Goal: Task Accomplishment & Management: Manage account settings

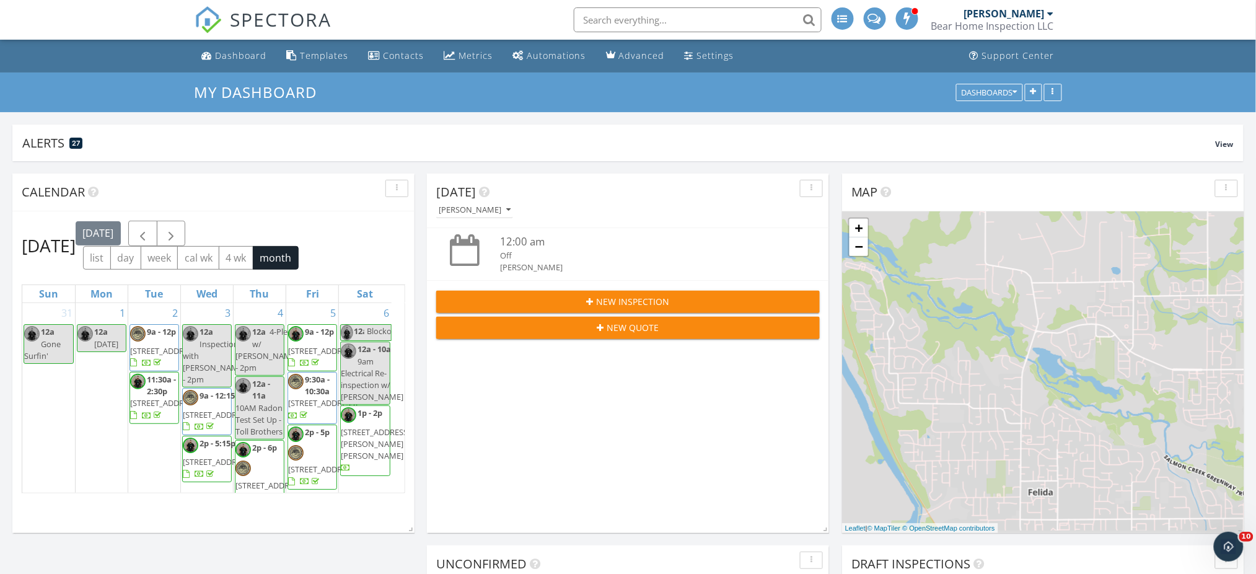
scroll to position [533, 1282]
click at [231, 55] on div "Dashboard" at bounding box center [241, 56] width 51 height 12
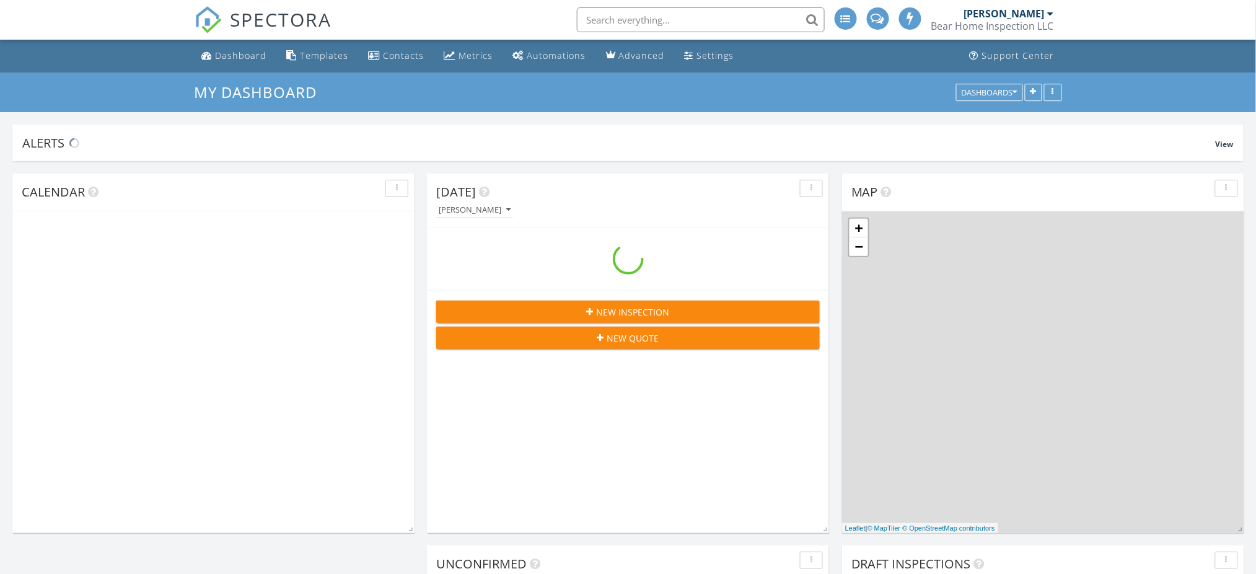
scroll to position [533, 1282]
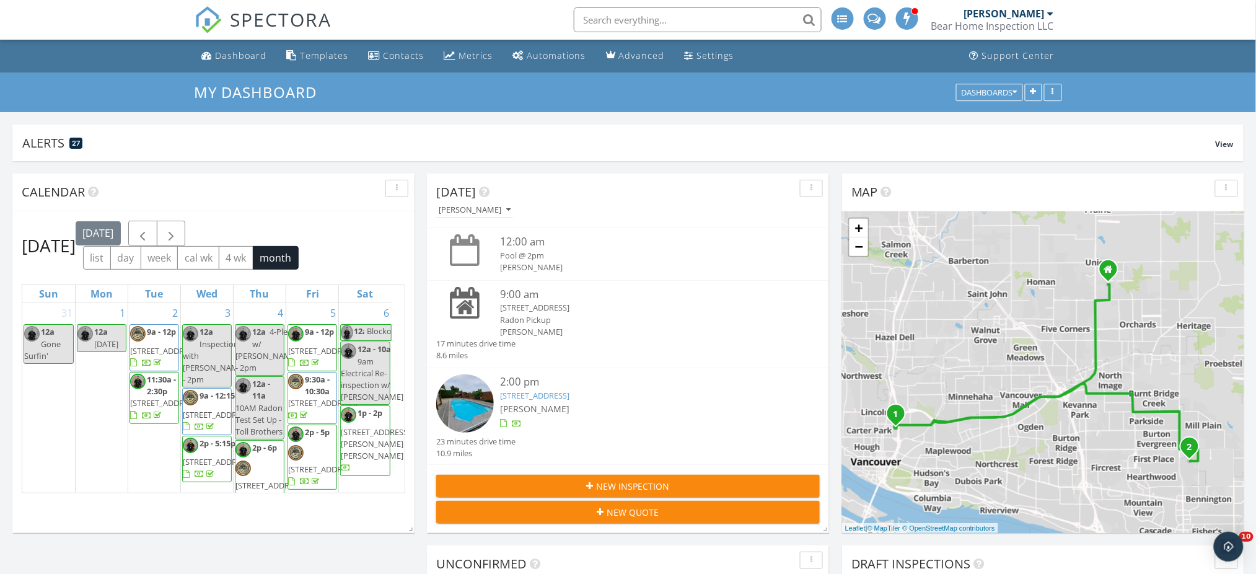
click at [419, 251] on div "Today Jared Ball 12:00 am Pool @ 2pm Jared Ball 9:00 am 812 E 31st St, Vancouve…" at bounding box center [628, 415] width 1256 height 508
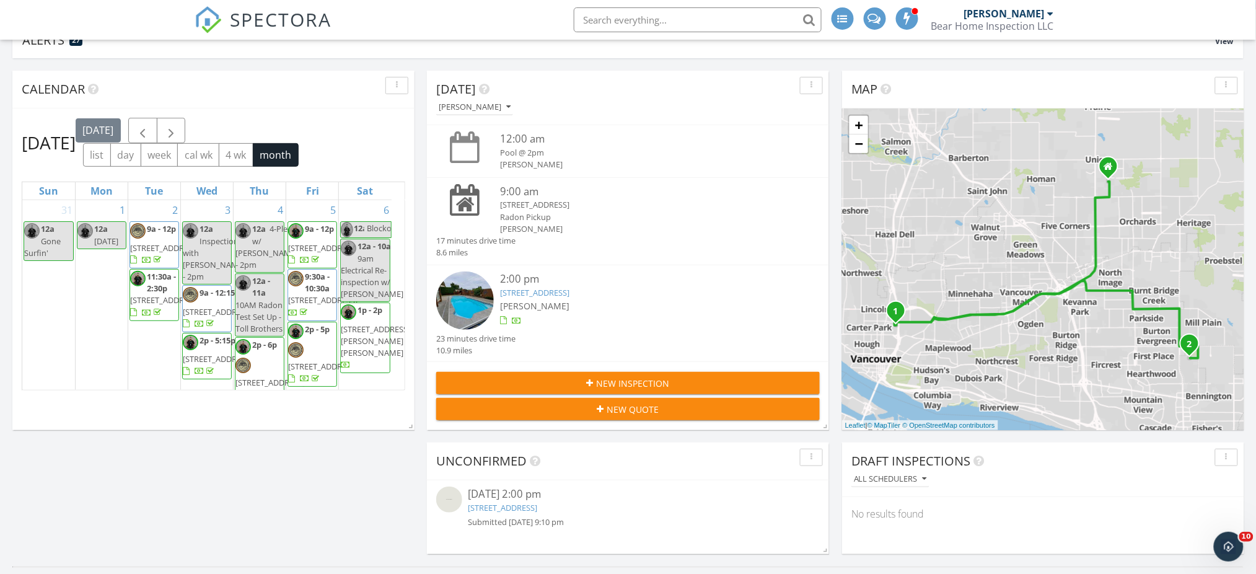
scroll to position [248, 0]
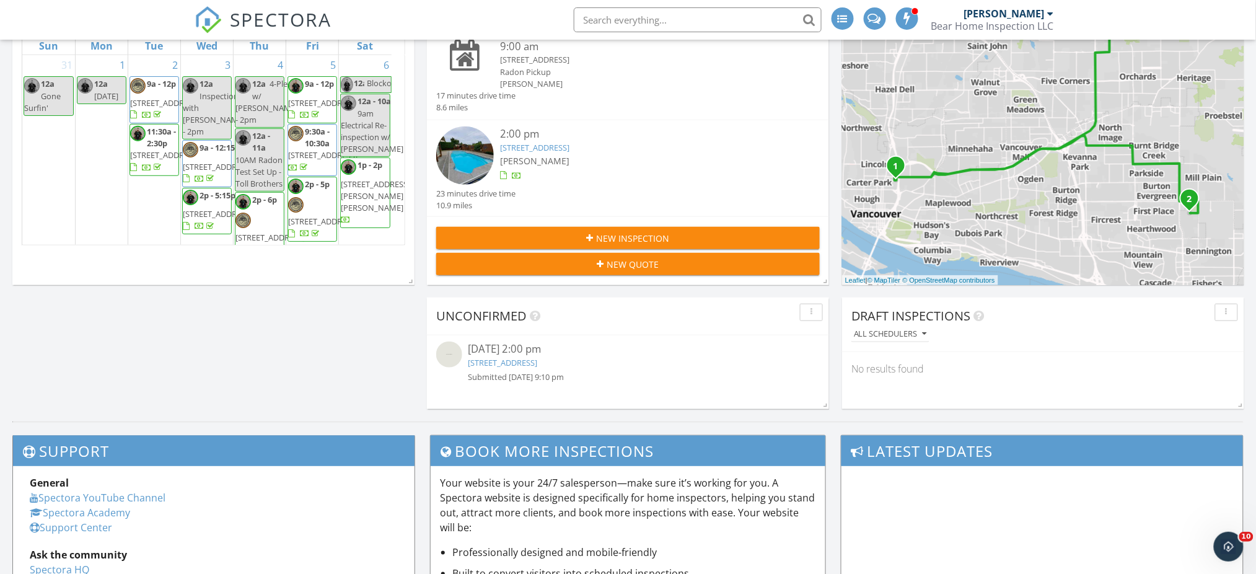
click at [662, 374] on div "Submitted 09/28/25 9:10 pm" at bounding box center [628, 377] width 320 height 12
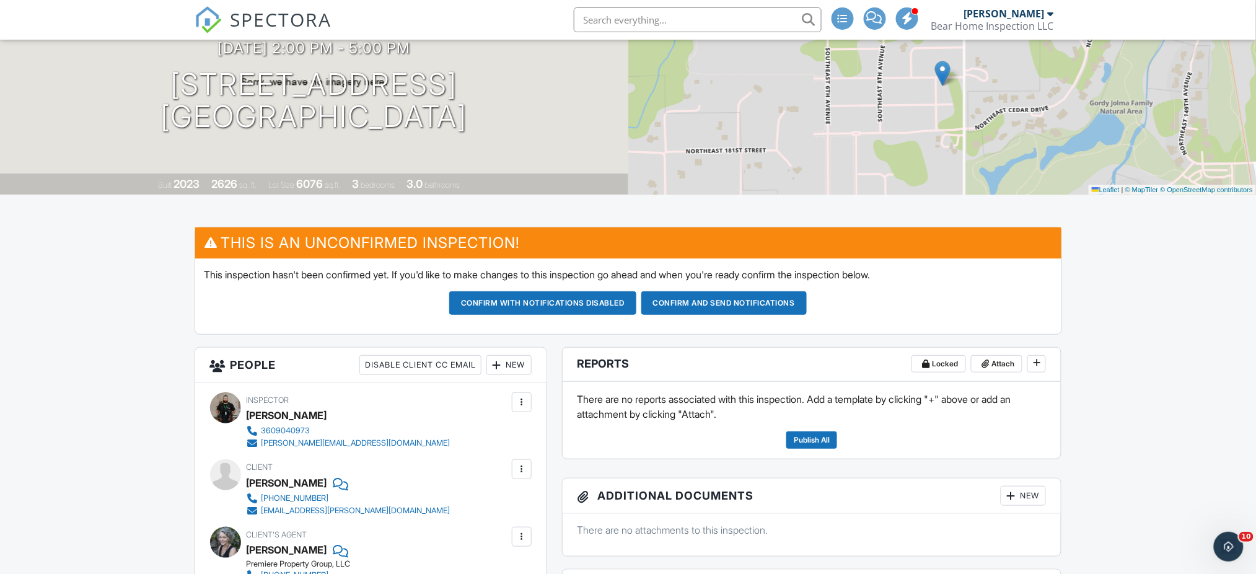
scroll to position [82, 0]
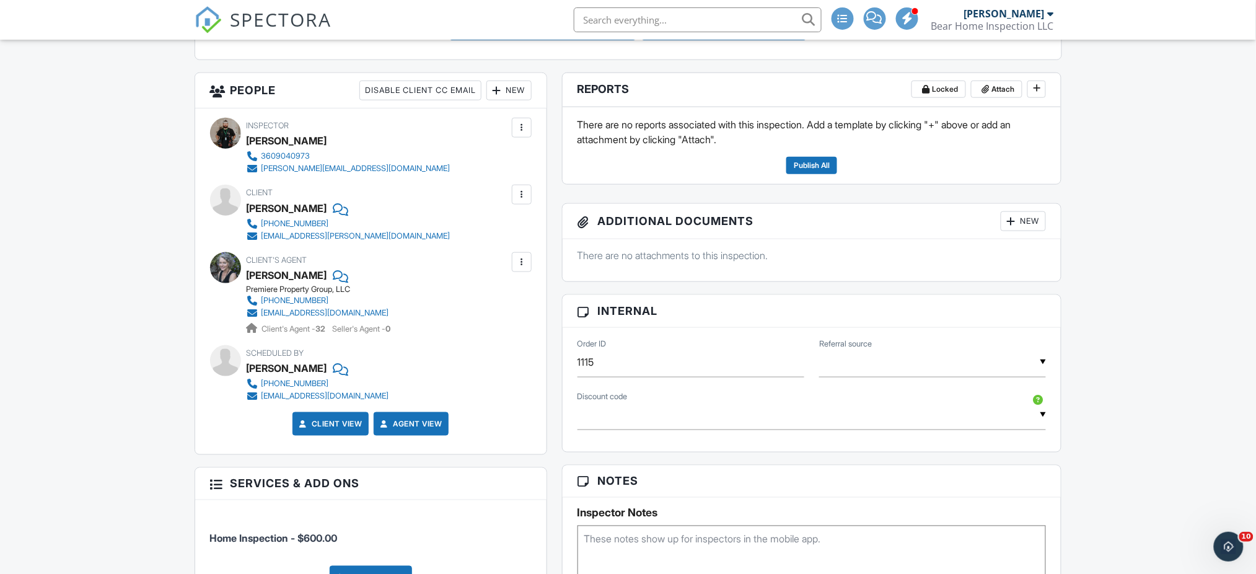
scroll to position [413, 0]
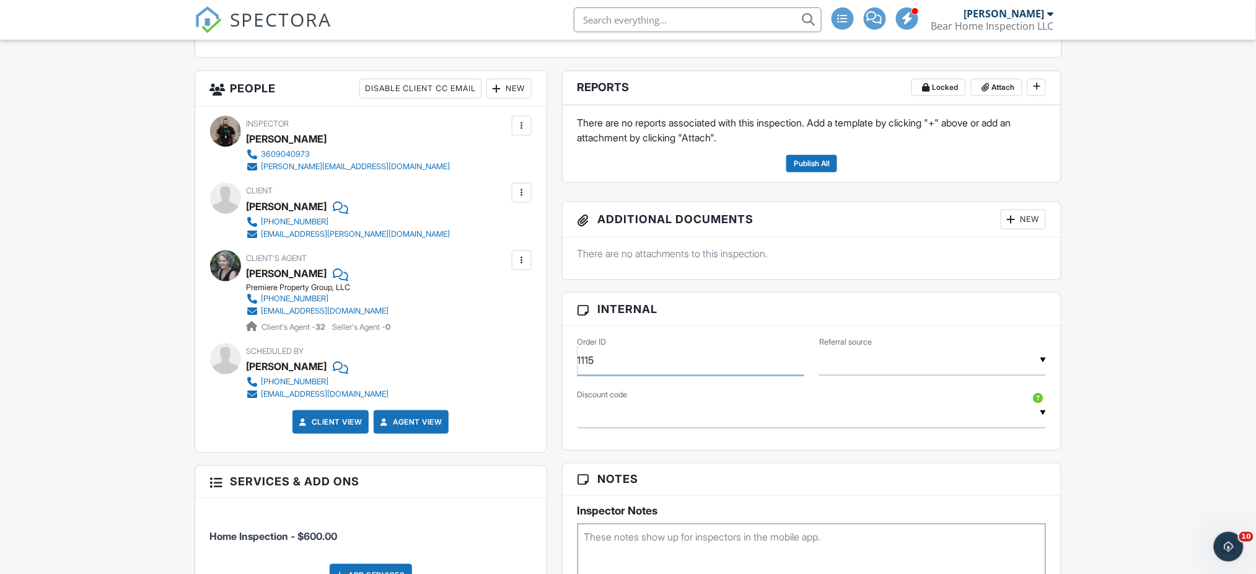
click at [645, 361] on input "1115" at bounding box center [690, 360] width 227 height 30
type input "1115AND"
click at [876, 365] on input "text" at bounding box center [932, 360] width 227 height 30
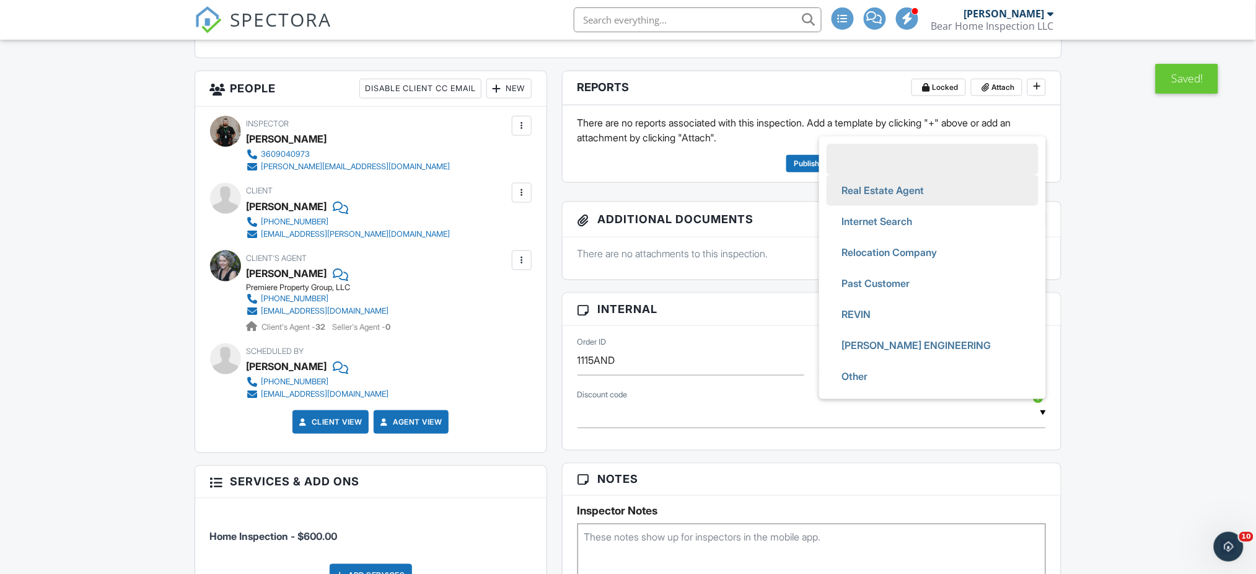
click at [880, 193] on span "Real Estate Agent" at bounding box center [882, 190] width 102 height 31
type input "Real Estate Agent"
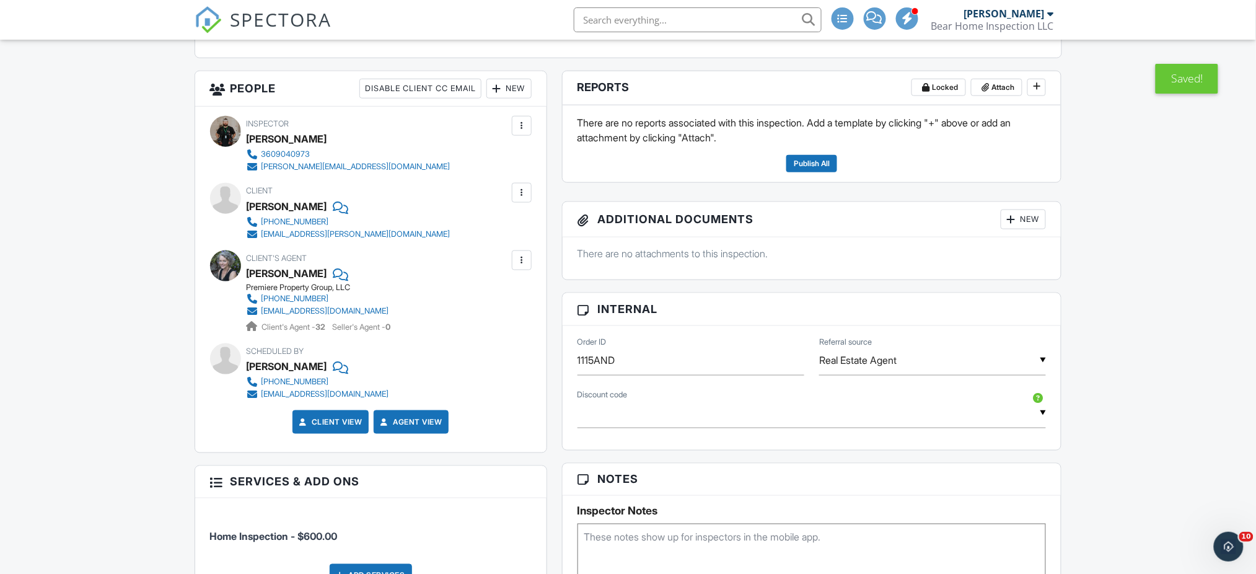
click at [1083, 214] on div "Dashboard Templates Contacts Metrics Automations Advanced Settings Support Cent…" at bounding box center [628, 493] width 1256 height 1733
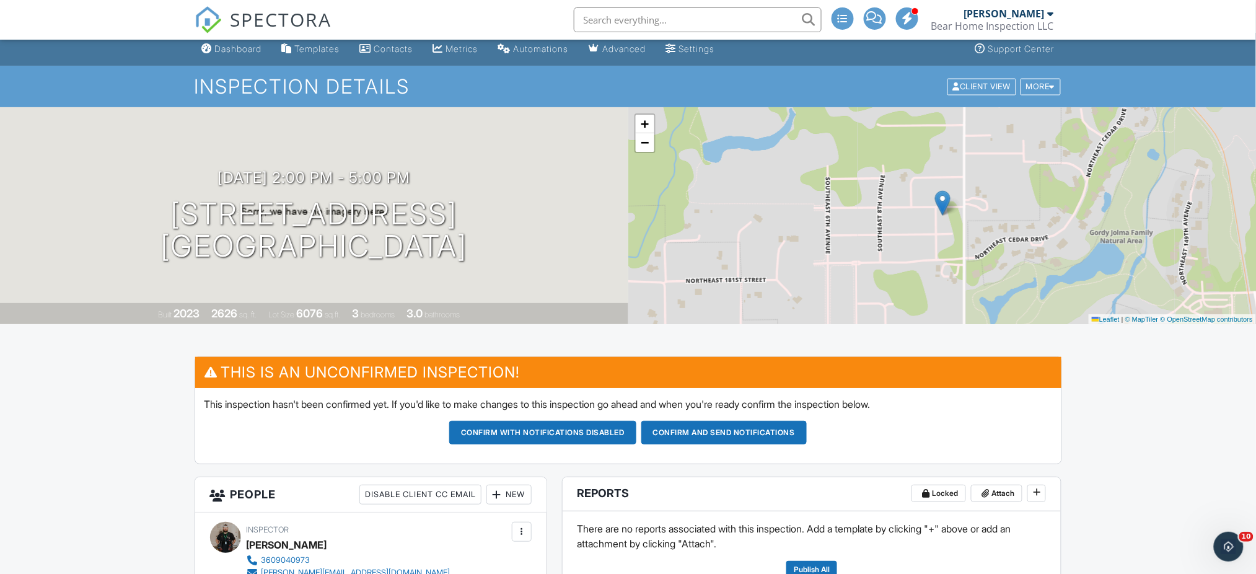
scroll to position [0, 0]
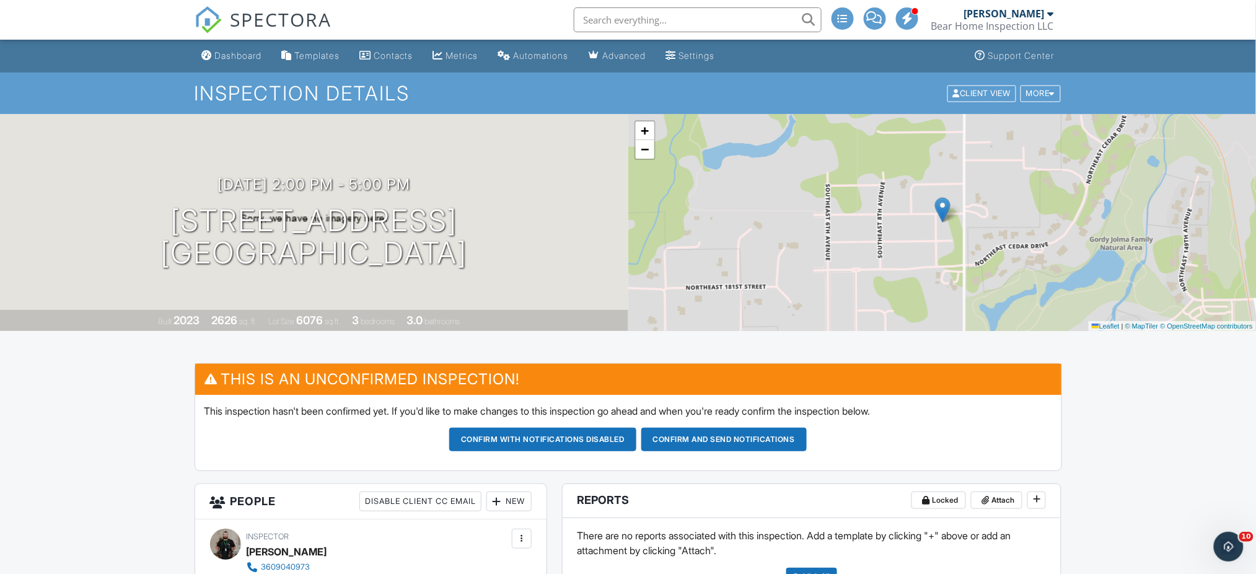
click at [645, 157] on link "−" at bounding box center [645, 149] width 19 height 19
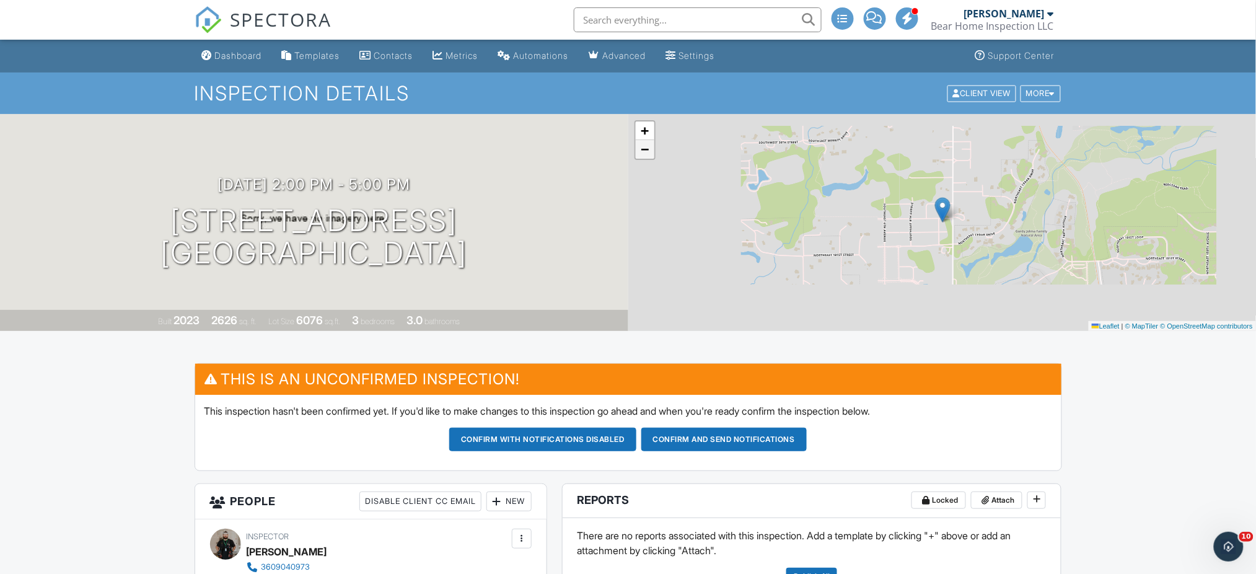
click at [645, 152] on span "−" at bounding box center [645, 148] width 8 height 15
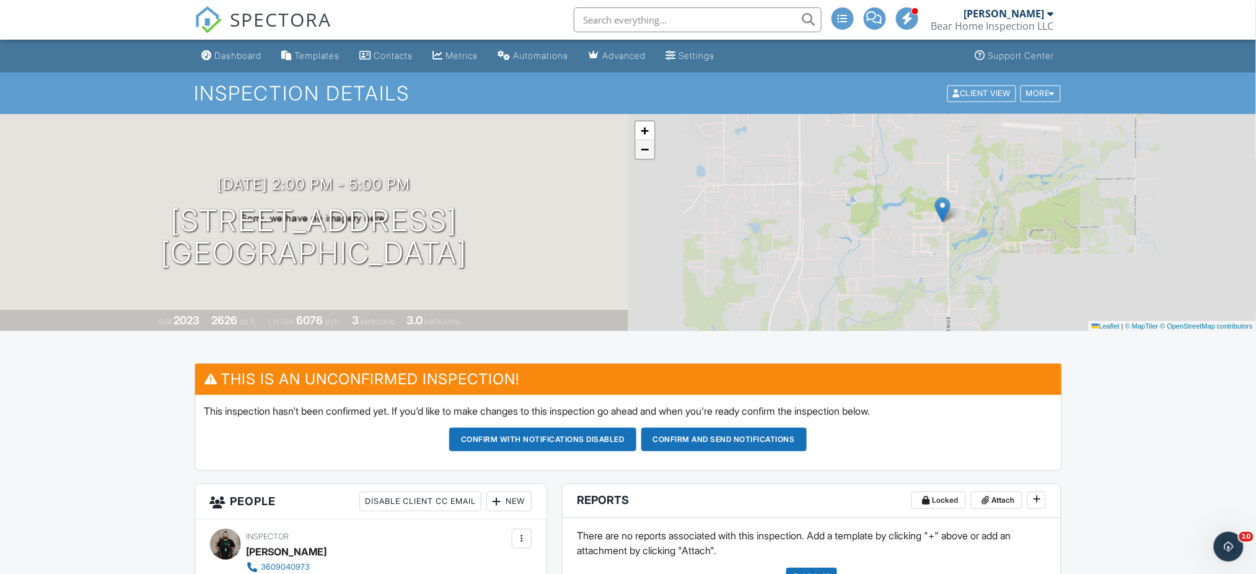
click at [645, 152] on span "−" at bounding box center [645, 148] width 8 height 15
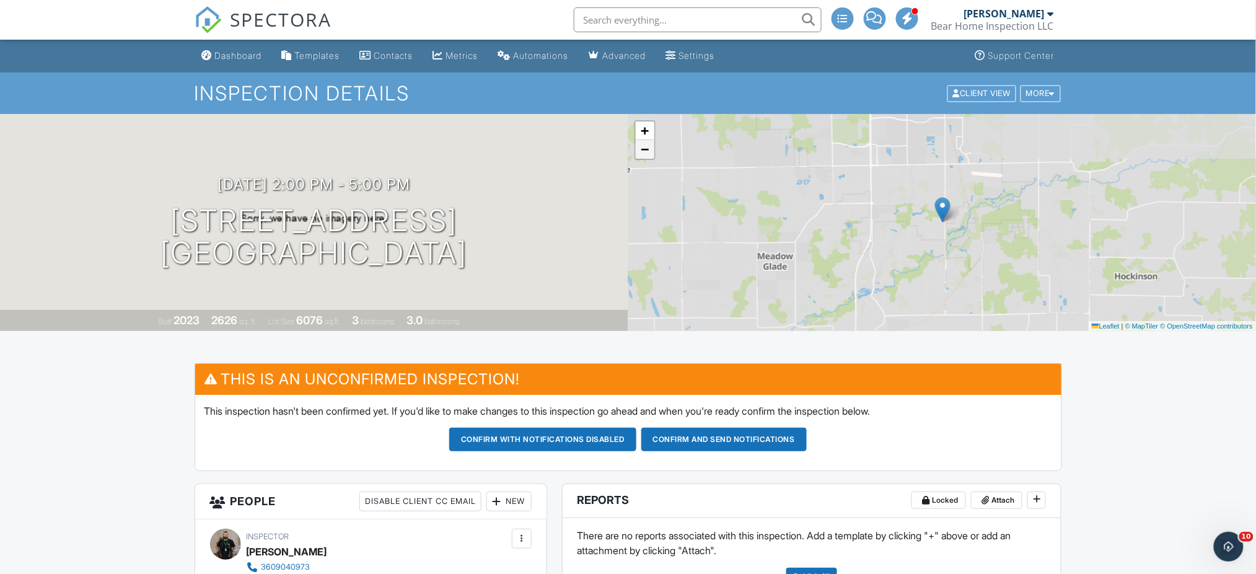
click at [645, 152] on span "−" at bounding box center [645, 148] width 8 height 15
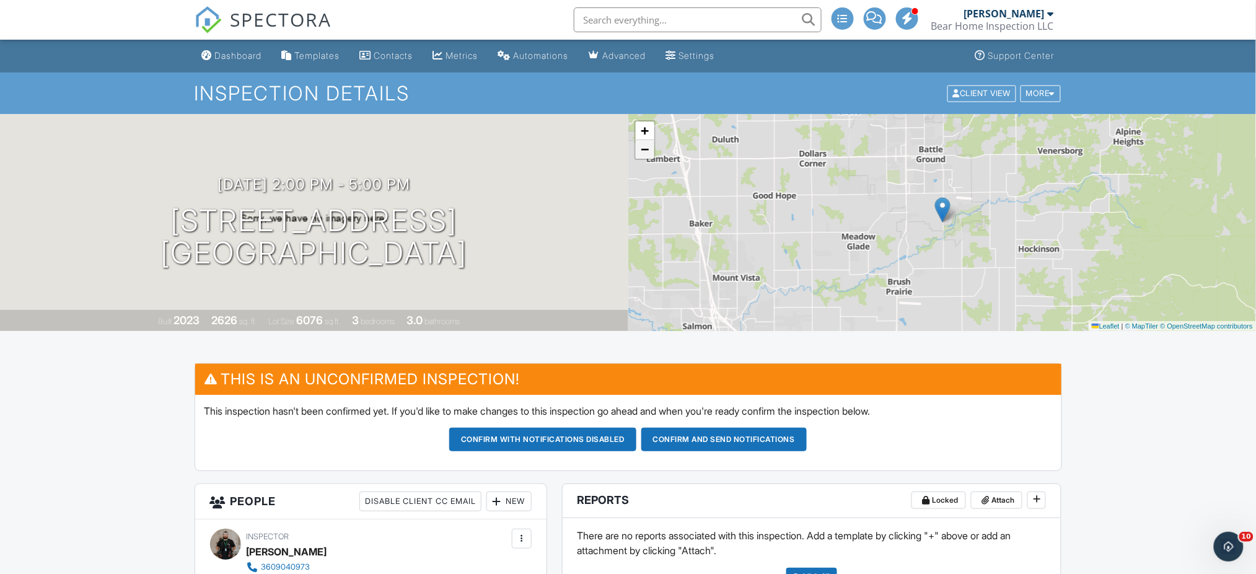
click at [645, 152] on span "−" at bounding box center [645, 148] width 8 height 15
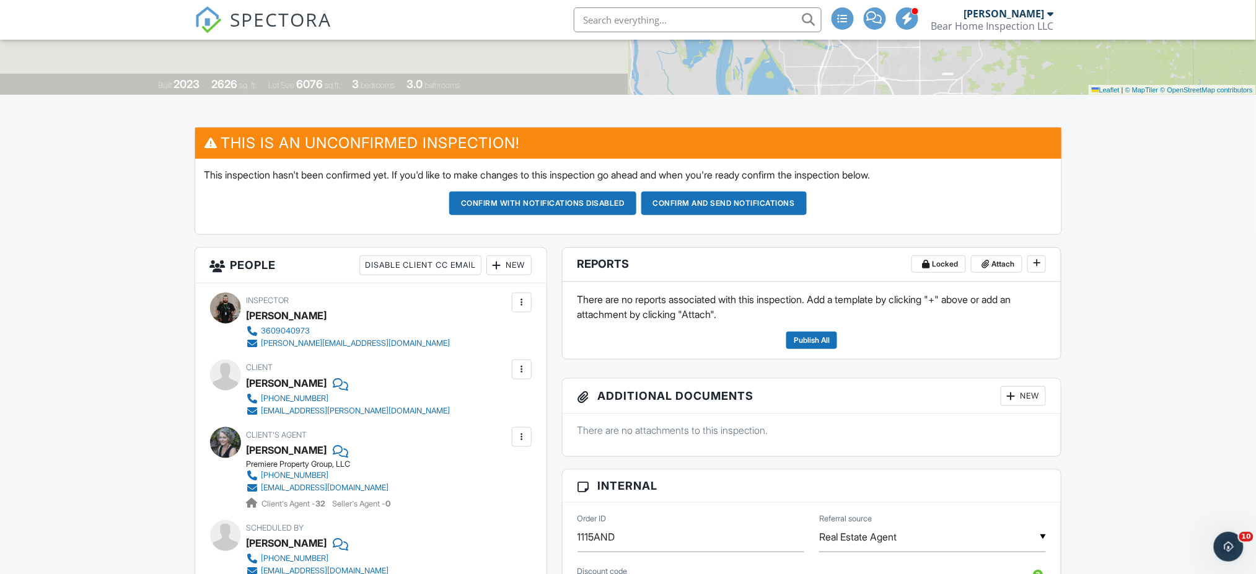
scroll to position [248, 0]
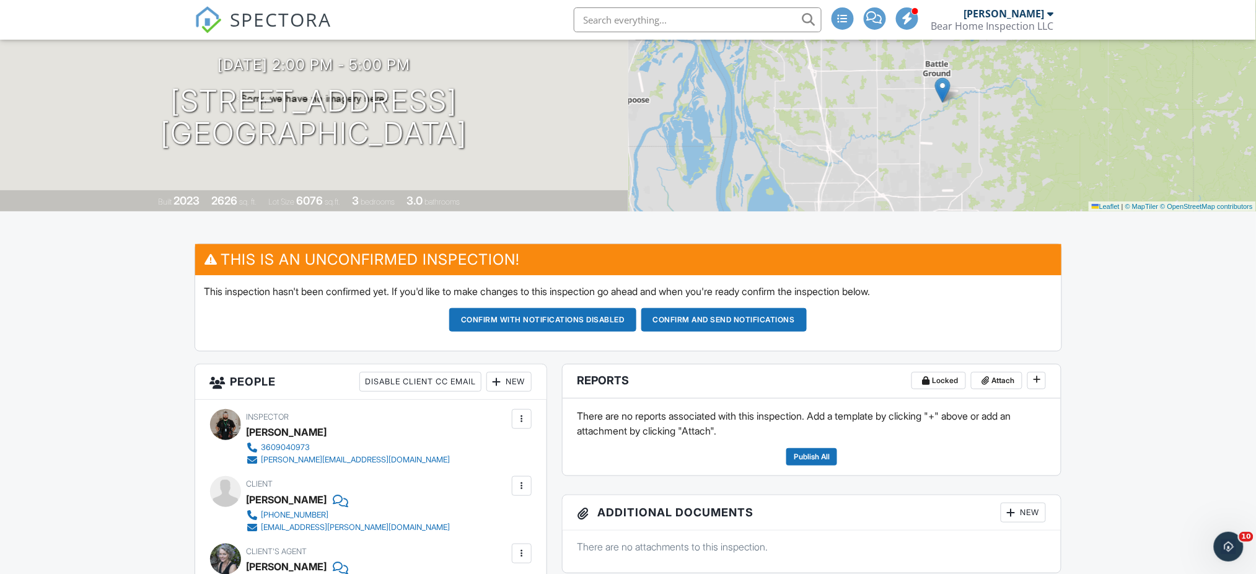
scroll to position [0, 0]
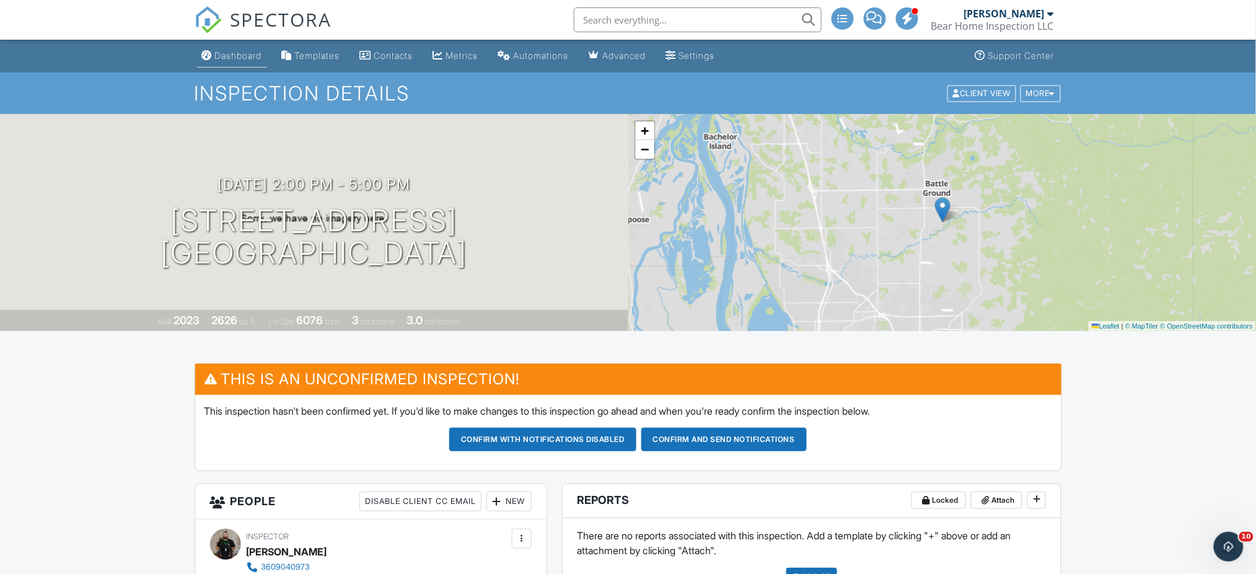
click at [239, 47] on link "Dashboard" at bounding box center [232, 56] width 70 height 23
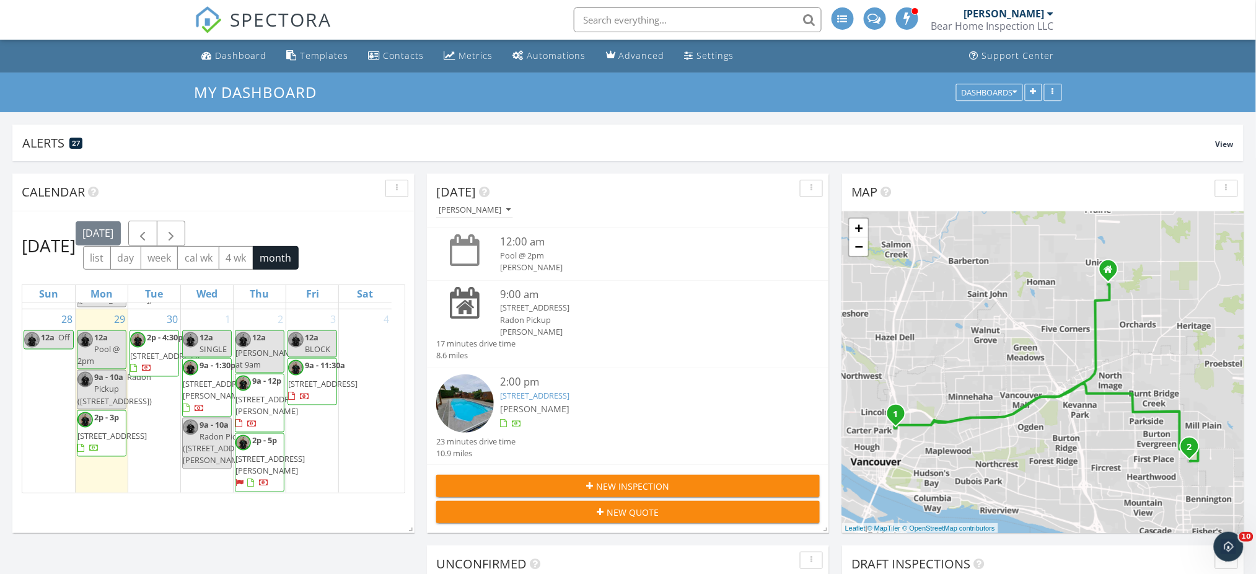
scroll to position [1314, 0]
click at [85, 442] on span "1200 NE 167th Ave, Vancouver 98684" at bounding box center [111, 436] width 69 height 11
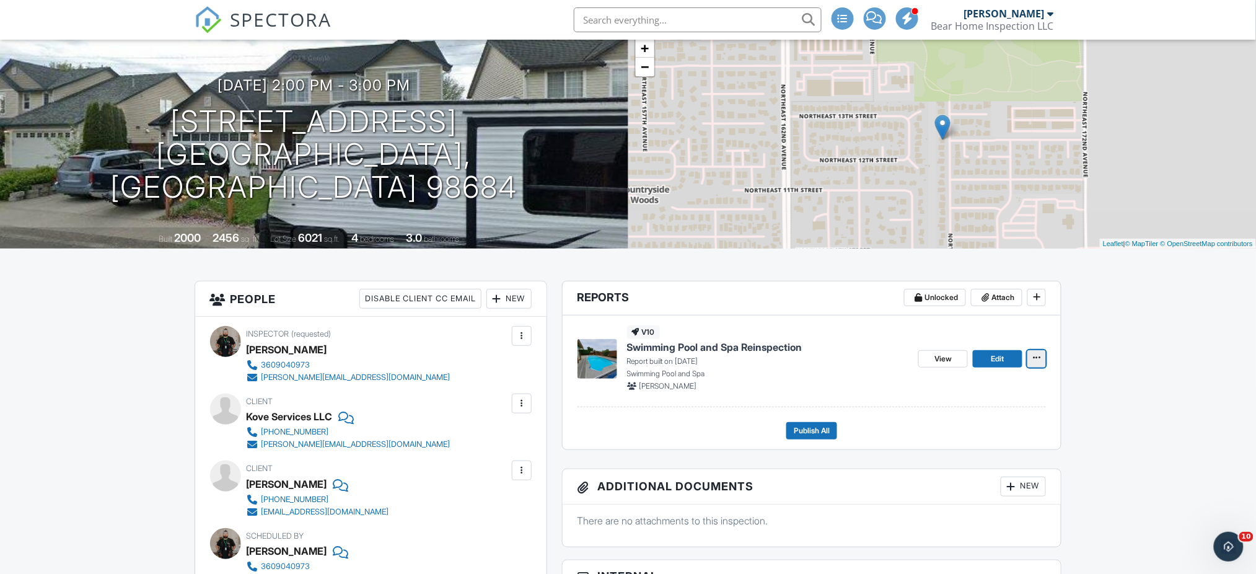
click at [1038, 355] on icon at bounding box center [1036, 357] width 7 height 9
click at [1037, 355] on icon at bounding box center [1036, 357] width 7 height 9
click at [985, 357] on link "Edit" at bounding box center [998, 358] width 50 height 17
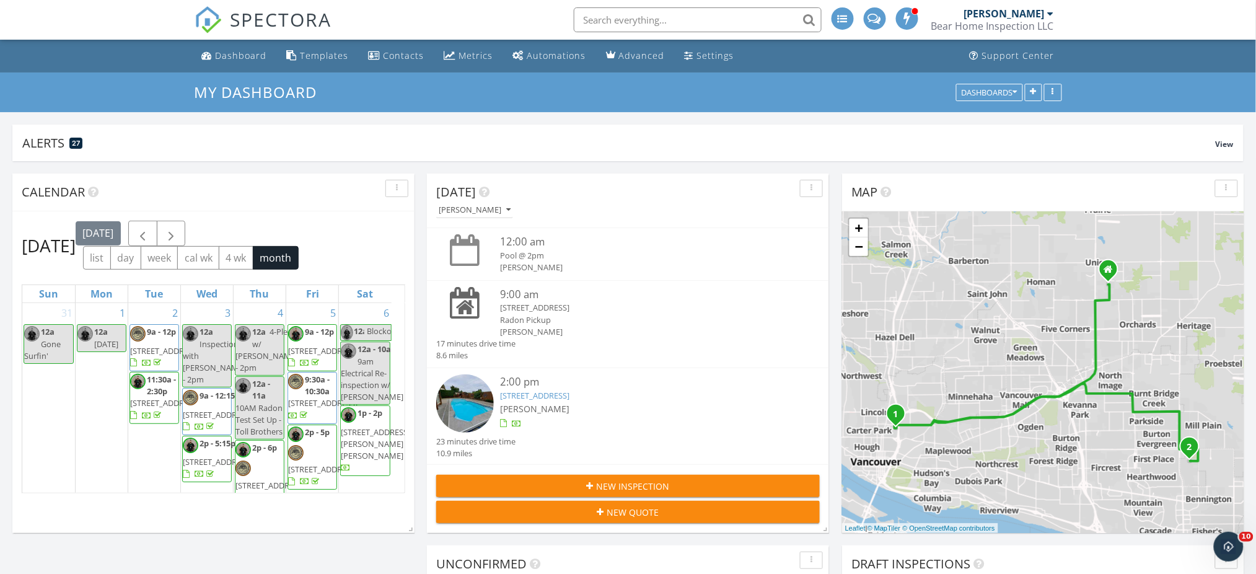
scroll to position [165, 0]
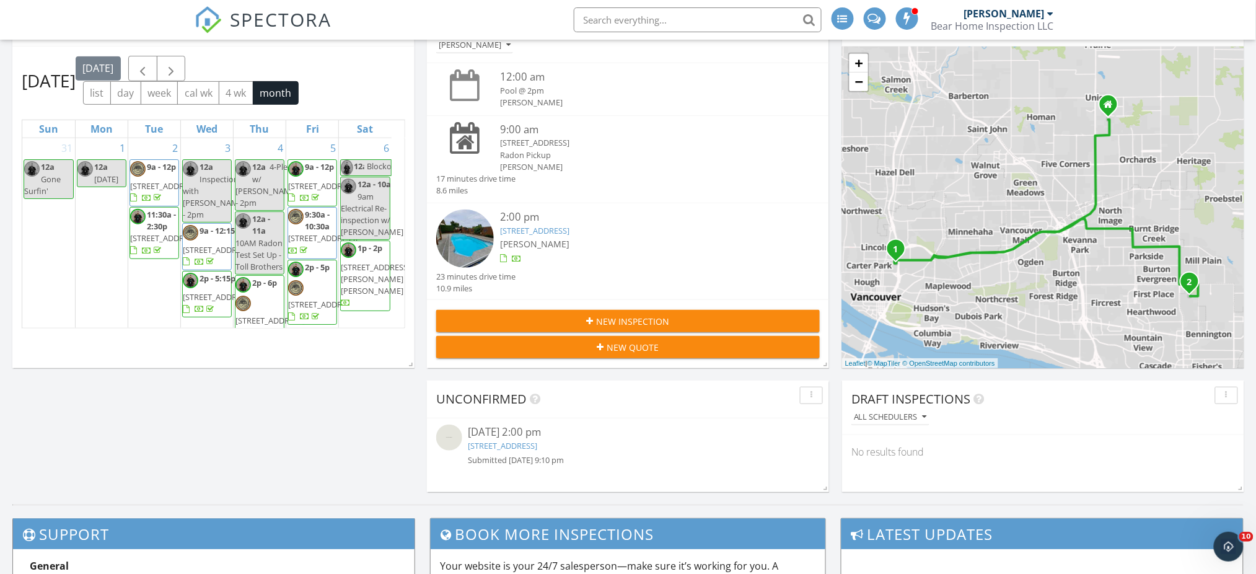
click at [629, 463] on div "Submitted 09/28/25 9:10 pm" at bounding box center [628, 460] width 320 height 12
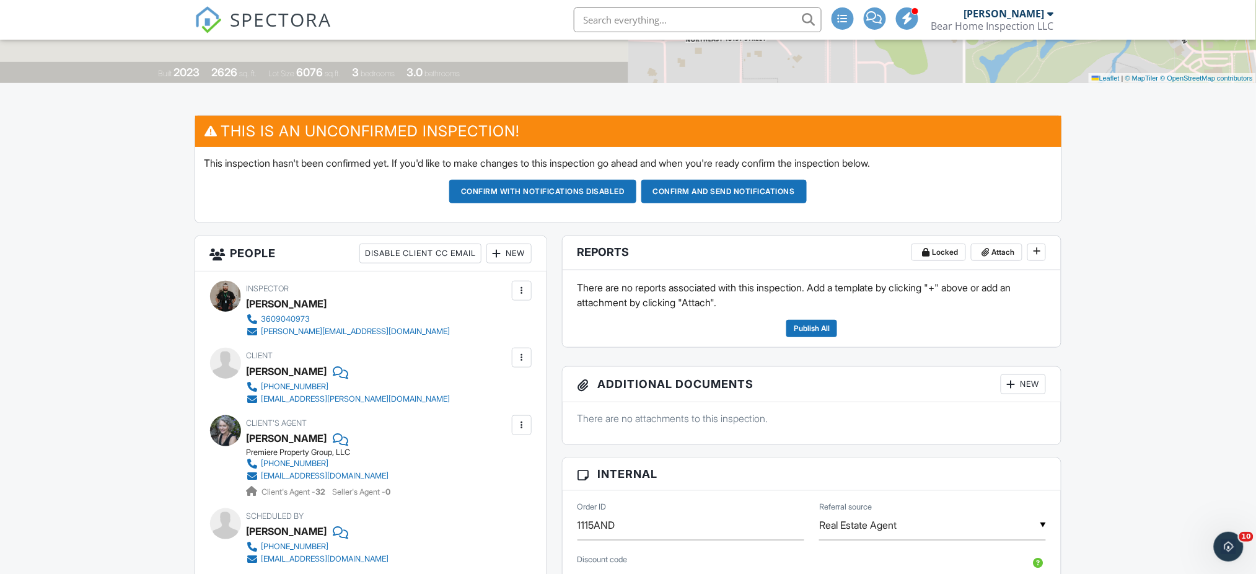
click at [724, 196] on button "Confirm and send notifications" at bounding box center [723, 192] width 165 height 24
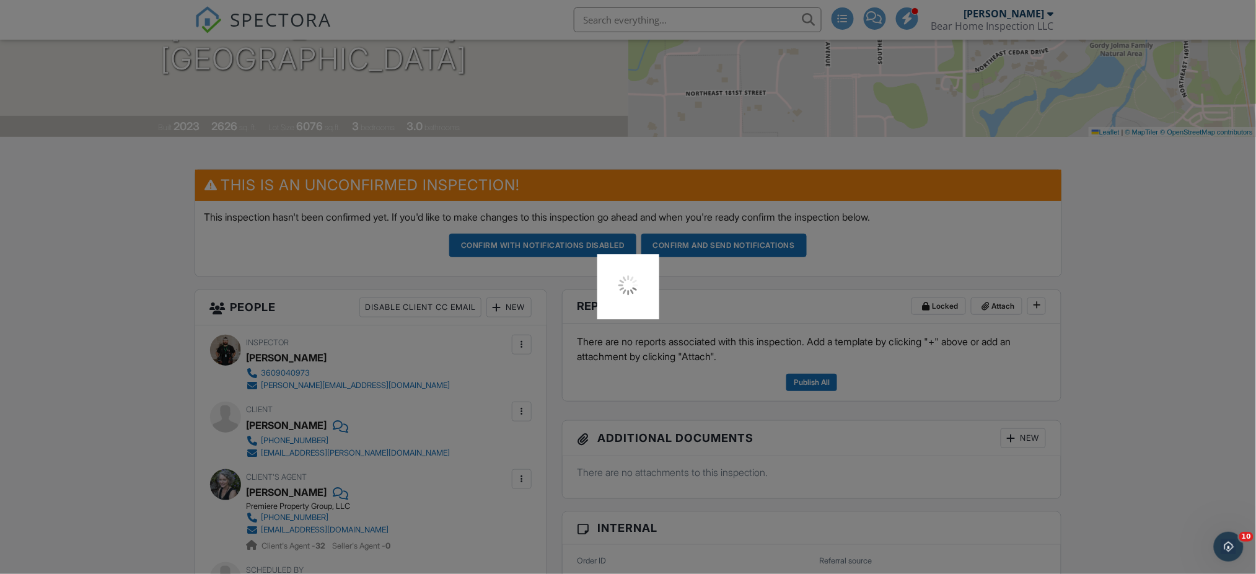
scroll to position [70, 0]
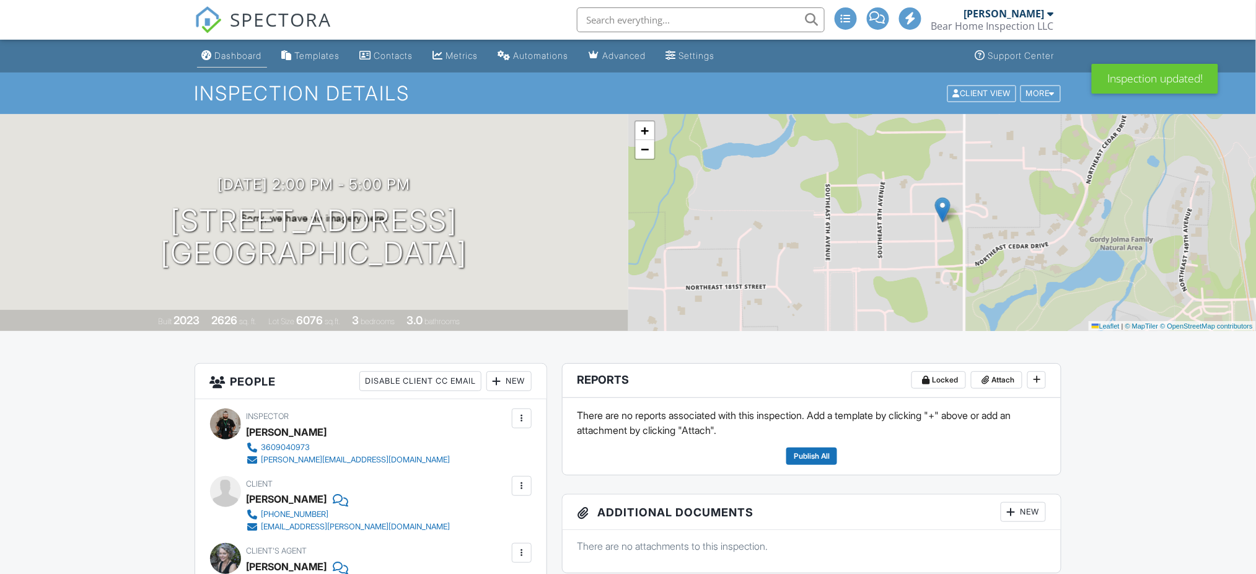
click at [240, 57] on div "Dashboard" at bounding box center [238, 55] width 47 height 11
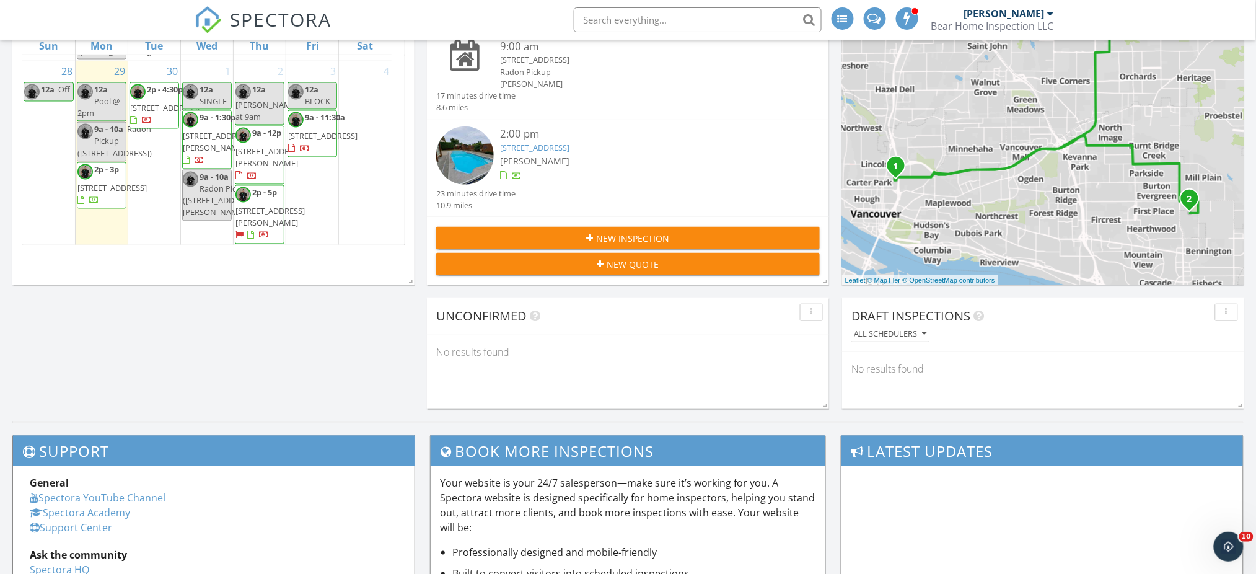
scroll to position [1314, 0]
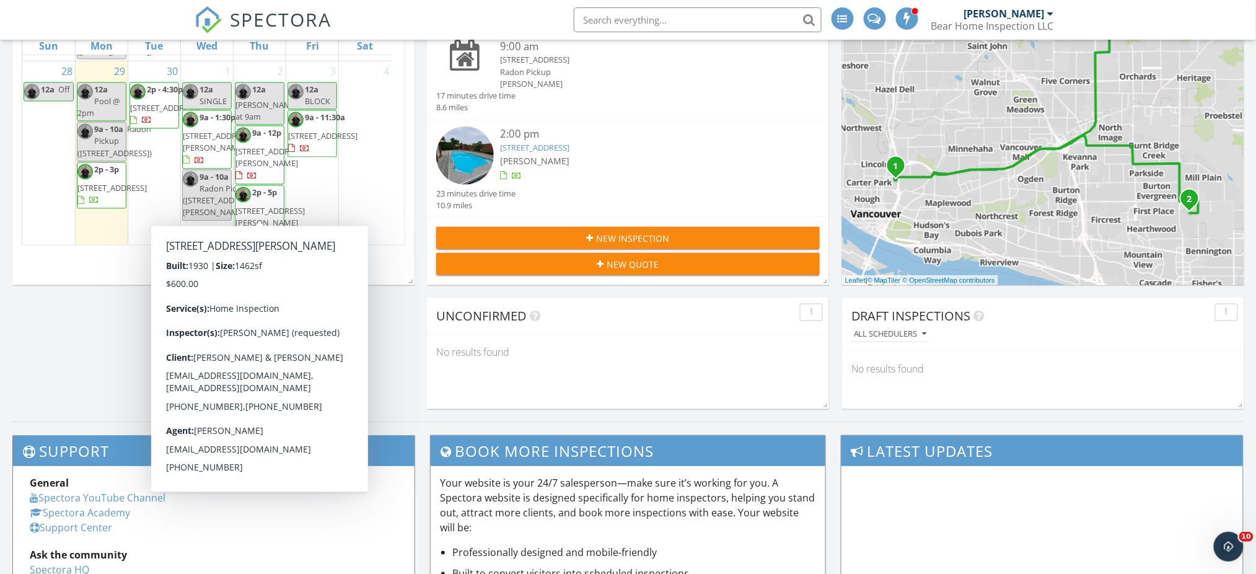
click at [269, 206] on span "601 Columbia St, Kelso 98626" at bounding box center [269, 217] width 69 height 23
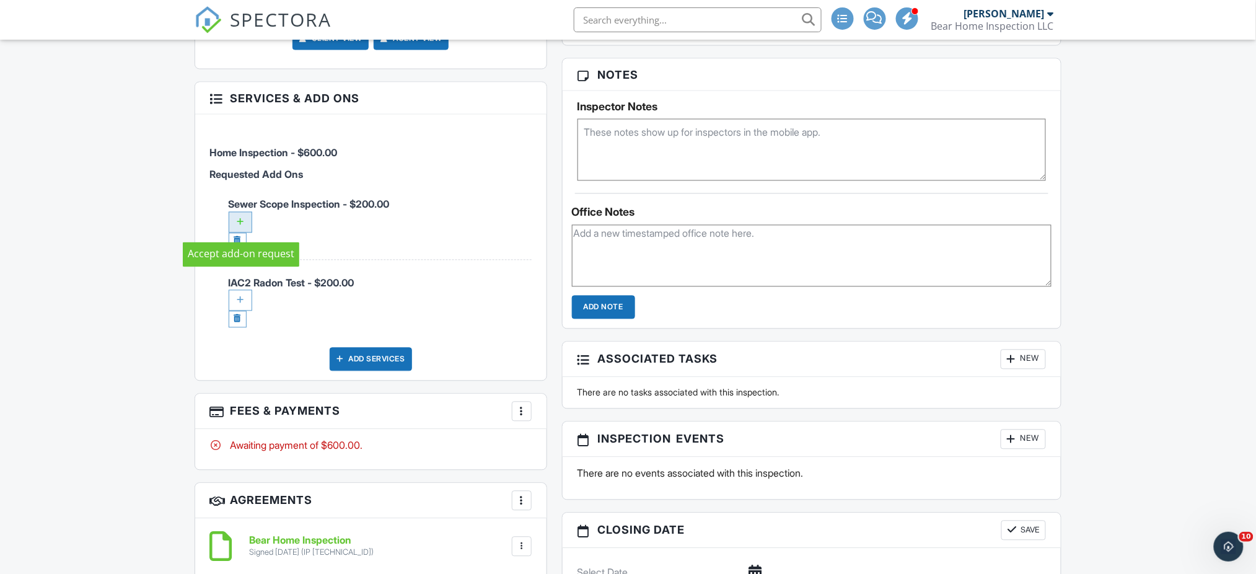
click at [240, 224] on div at bounding box center [241, 222] width 24 height 21
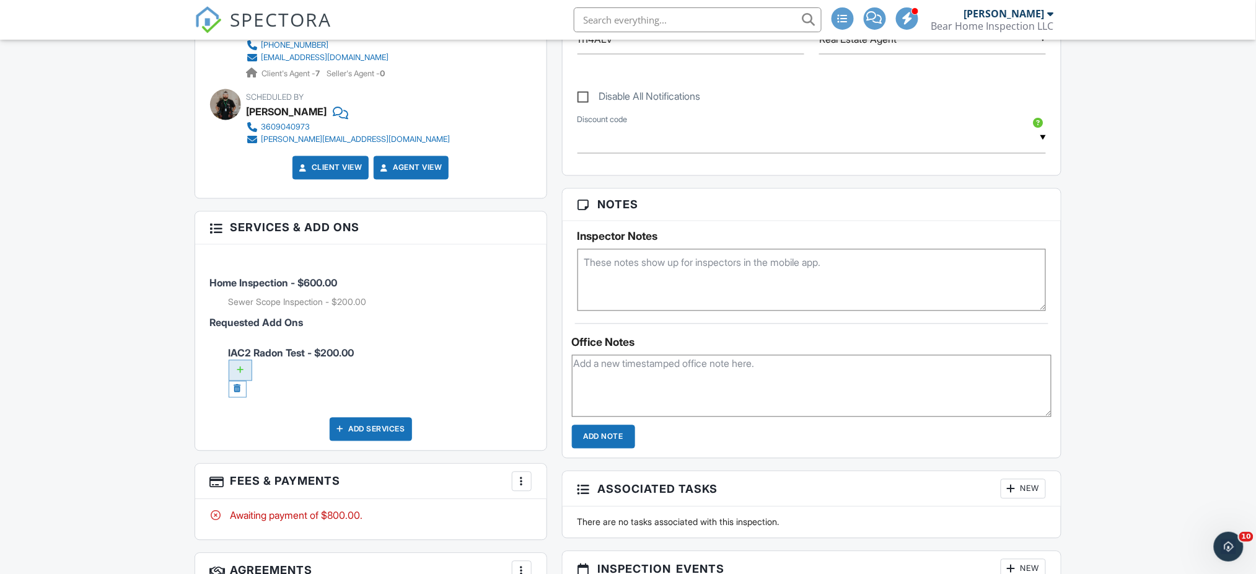
click at [247, 369] on div at bounding box center [241, 370] width 24 height 21
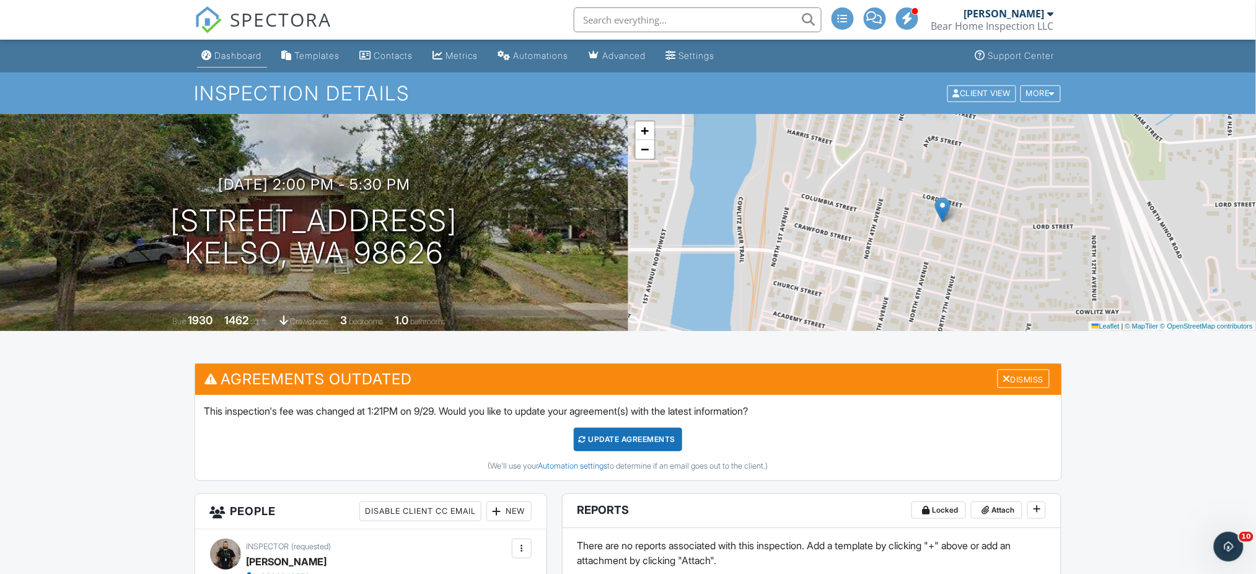
click at [246, 55] on div "Dashboard" at bounding box center [238, 55] width 47 height 11
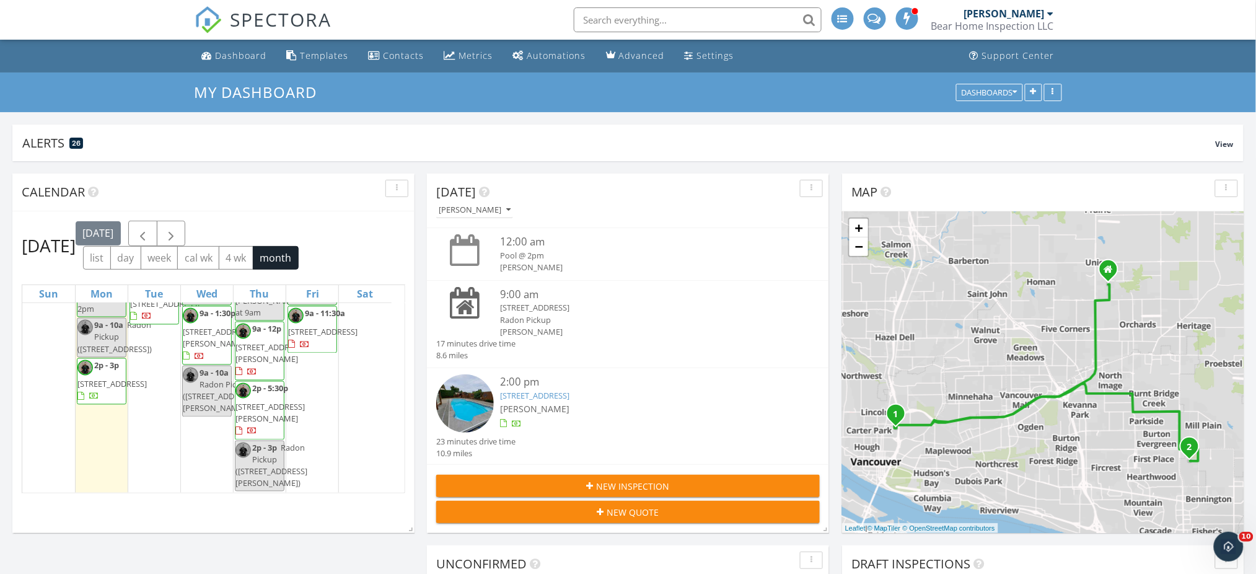
scroll to position [1349, 0]
